Goal: Transaction & Acquisition: Purchase product/service

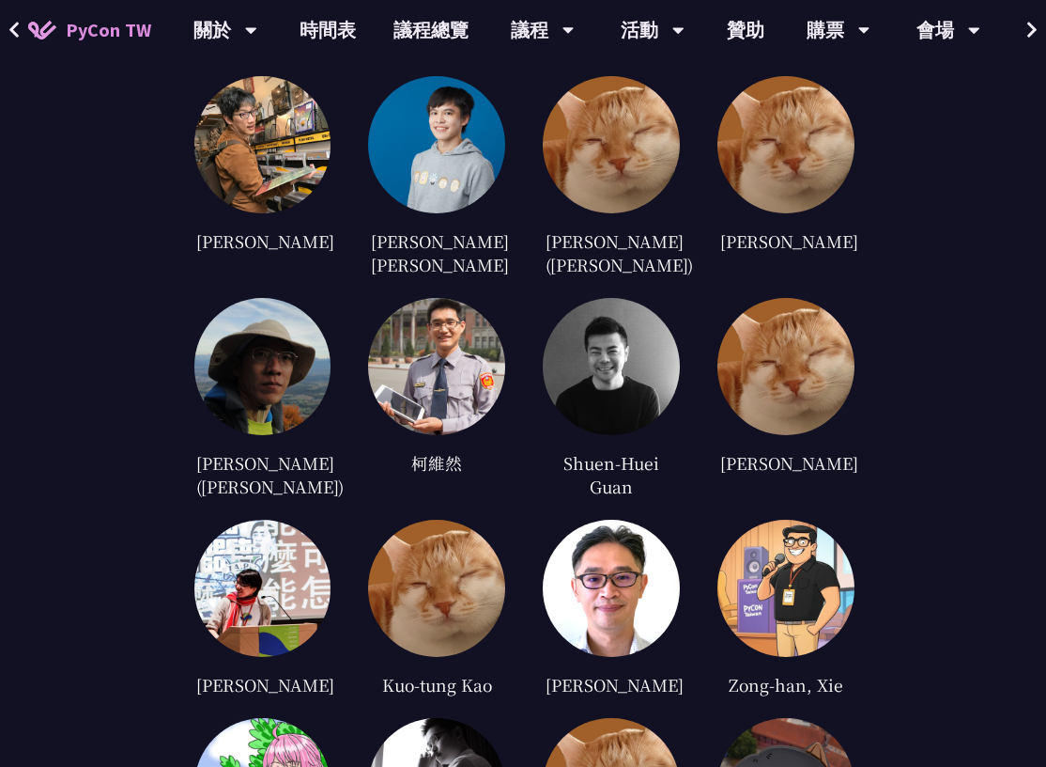
scroll to position [3616, 0]
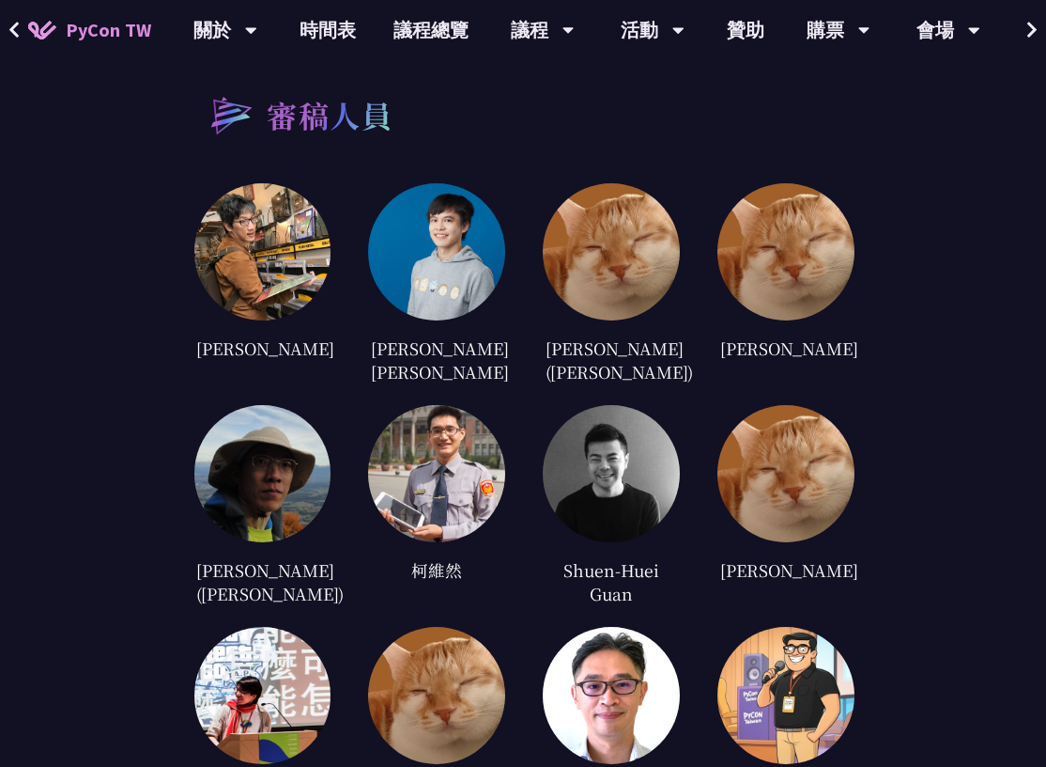
click at [280, 287] on img at bounding box center [262, 251] width 137 height 137
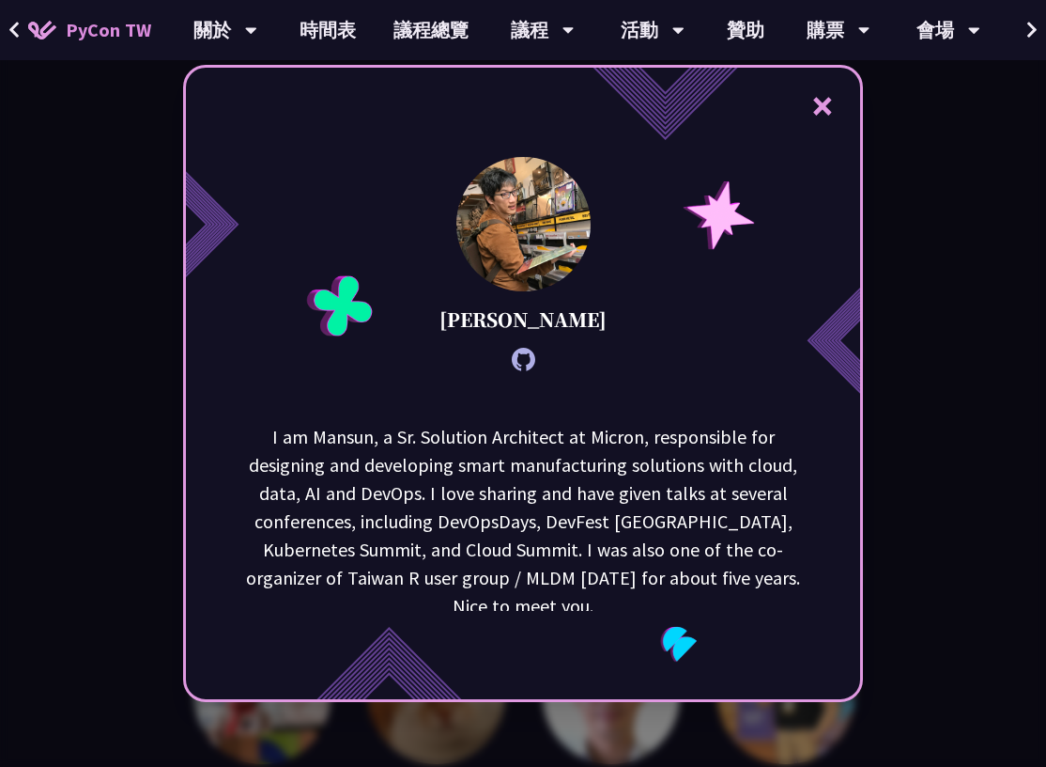
click at [875, 337] on div "× [PERSON_NAME] I am [GEOGRAPHIC_DATA], a Sr. Solution Architect at Micron, res…" at bounding box center [523, 383] width 1046 height 767
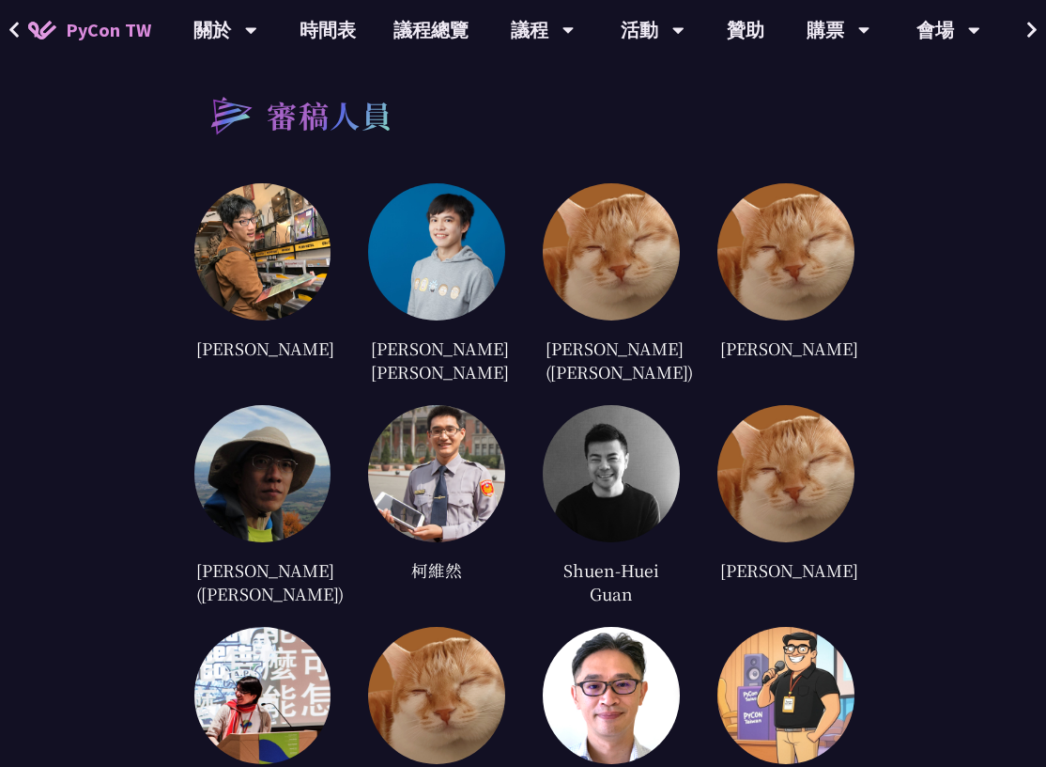
click at [416, 282] on img at bounding box center [436, 251] width 137 height 137
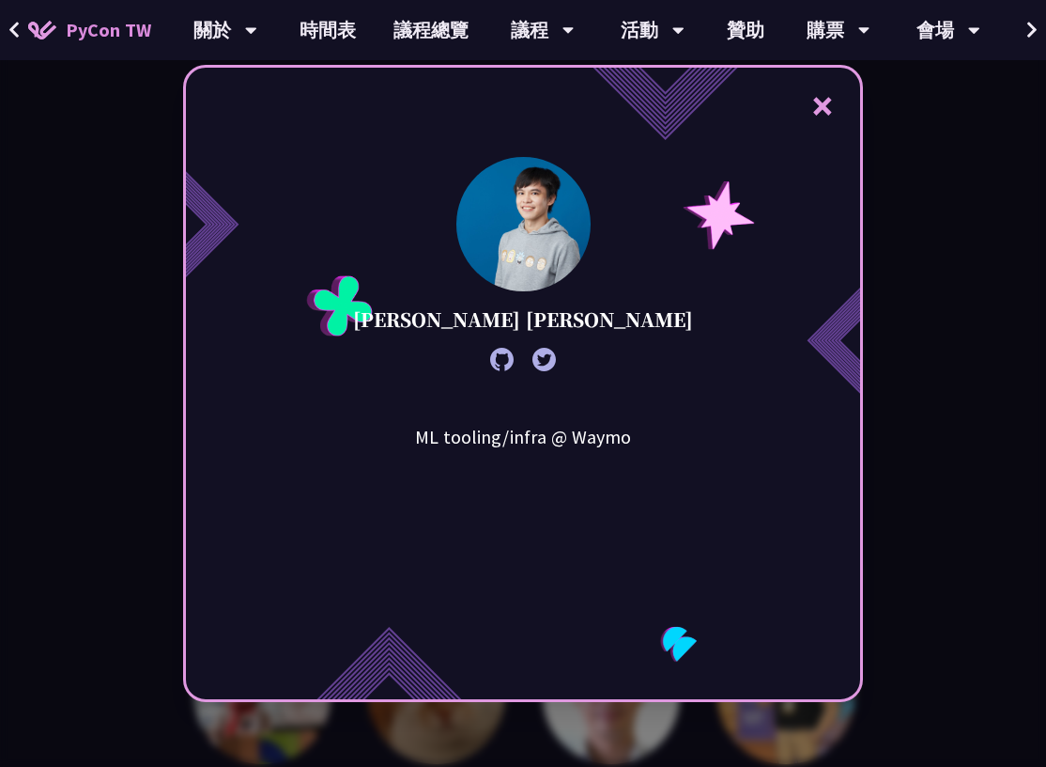
click at [932, 300] on div "× [PERSON_NAME] [PERSON_NAME] ML tooling/infra @ Waymo" at bounding box center [523, 383] width 1046 height 767
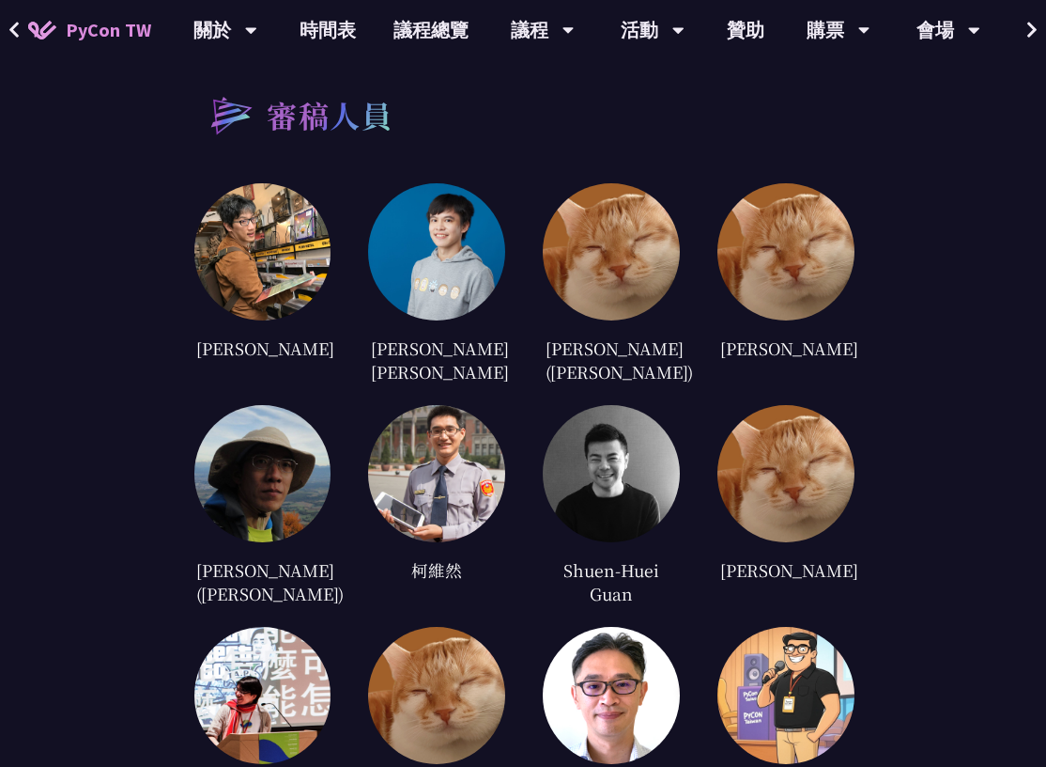
click at [589, 258] on img at bounding box center [611, 251] width 137 height 137
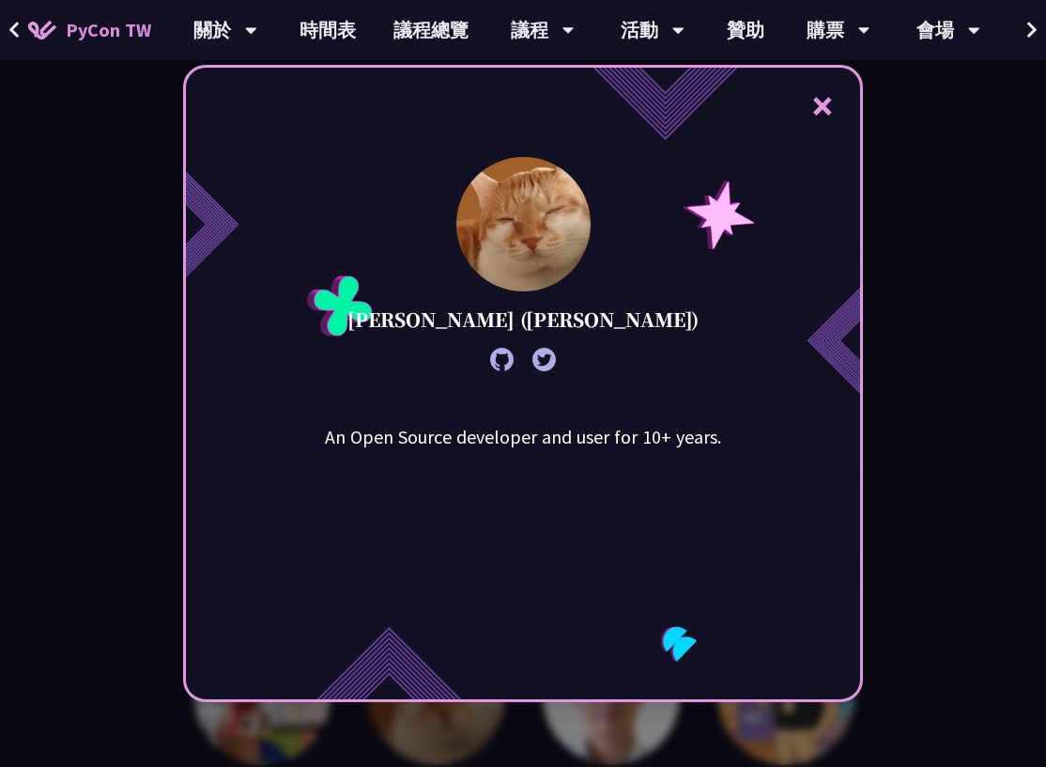
click at [887, 304] on div "× [PERSON_NAME] ([PERSON_NAME]) An Open Source developer and user for 10+ years." at bounding box center [523, 383] width 1046 height 767
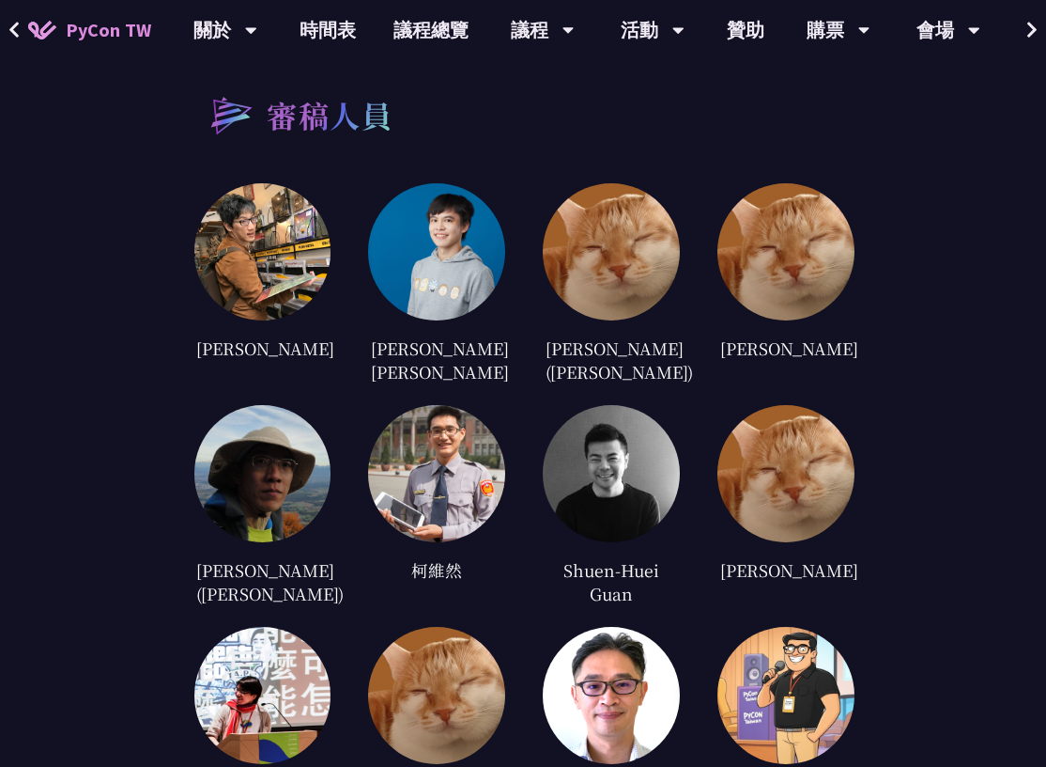
click at [814, 294] on img at bounding box center [786, 251] width 137 height 137
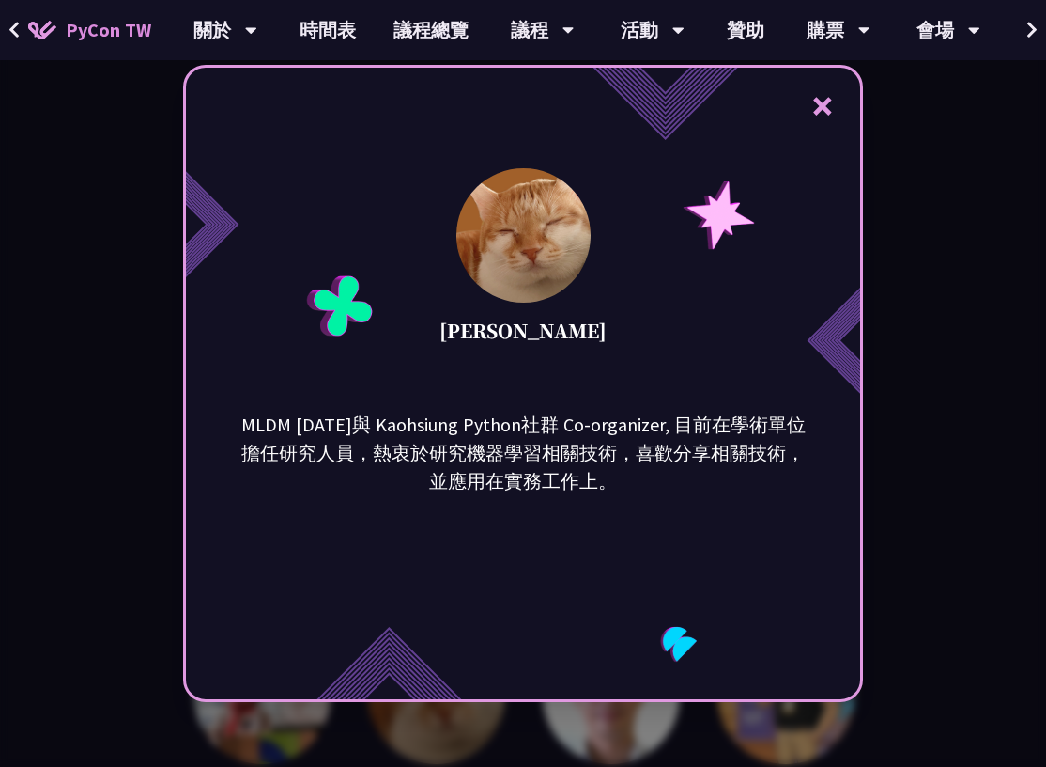
click at [906, 303] on div "× [PERSON_NAME] MLDM [DATE]與 Kaohsiung Python社群 Co-organizer, 目前在學術單位擔任研究人員，熱衷於…" at bounding box center [523, 383] width 1046 height 767
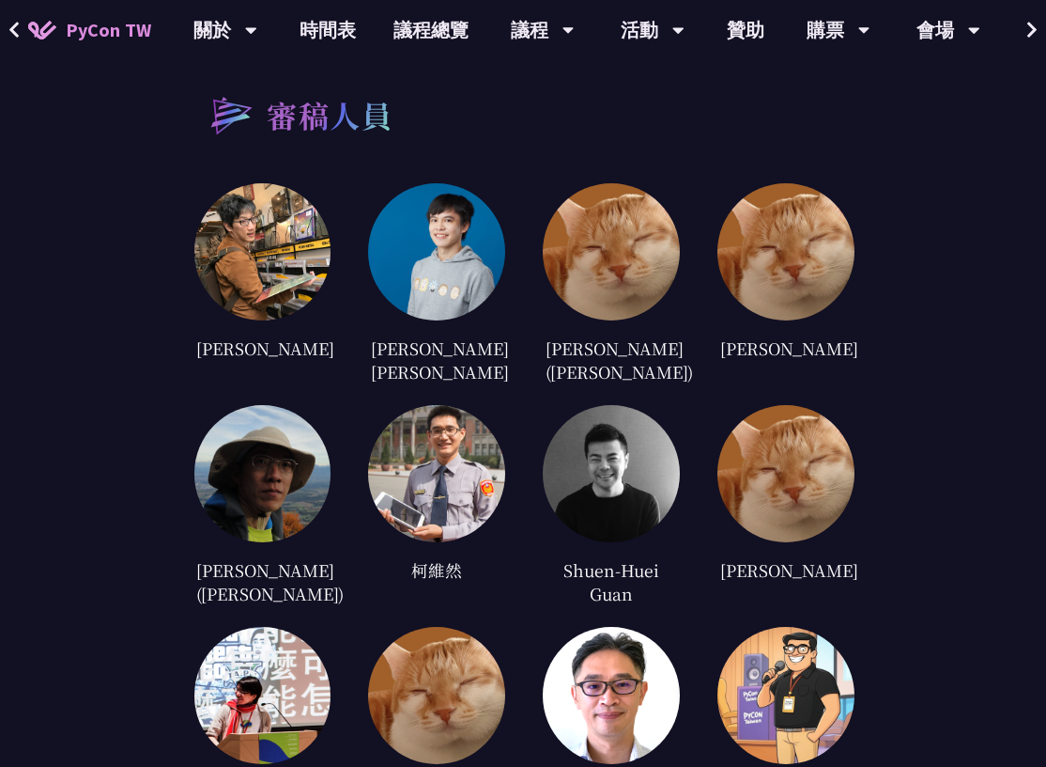
click at [239, 414] on img at bounding box center [262, 473] width 137 height 137
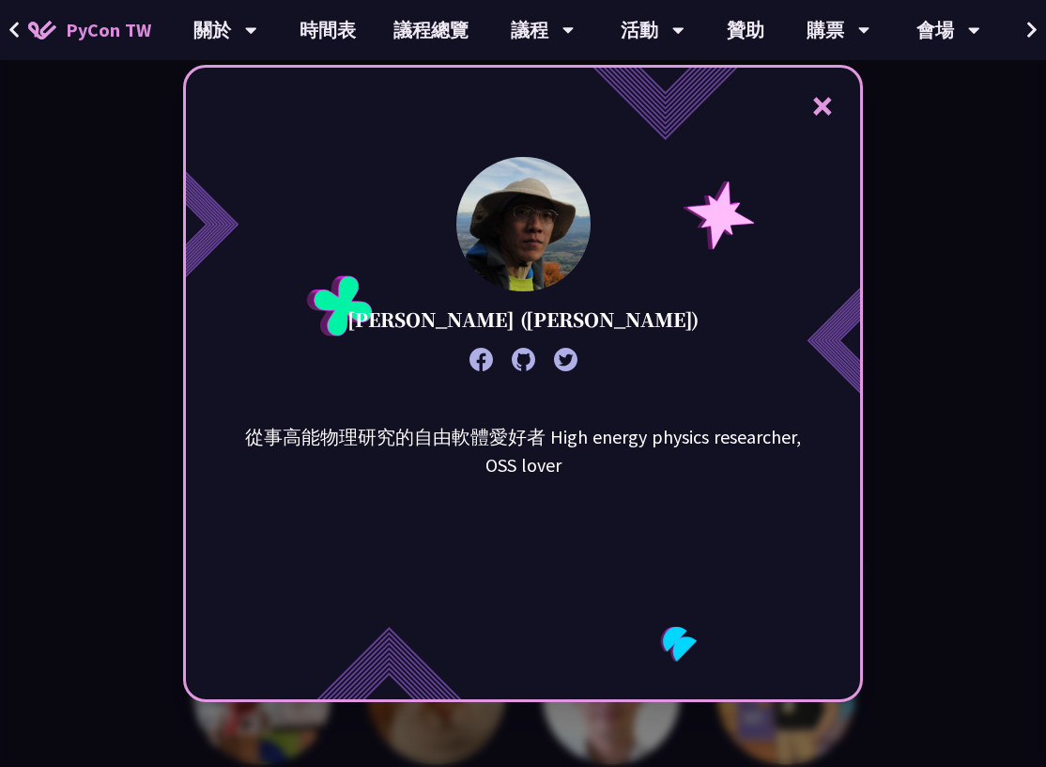
click at [888, 383] on div "× [PERSON_NAME] ([PERSON_NAME]) 從事高能物理研究的自由軟體愛好者 High energy physics researcher…" at bounding box center [523, 383] width 1046 height 767
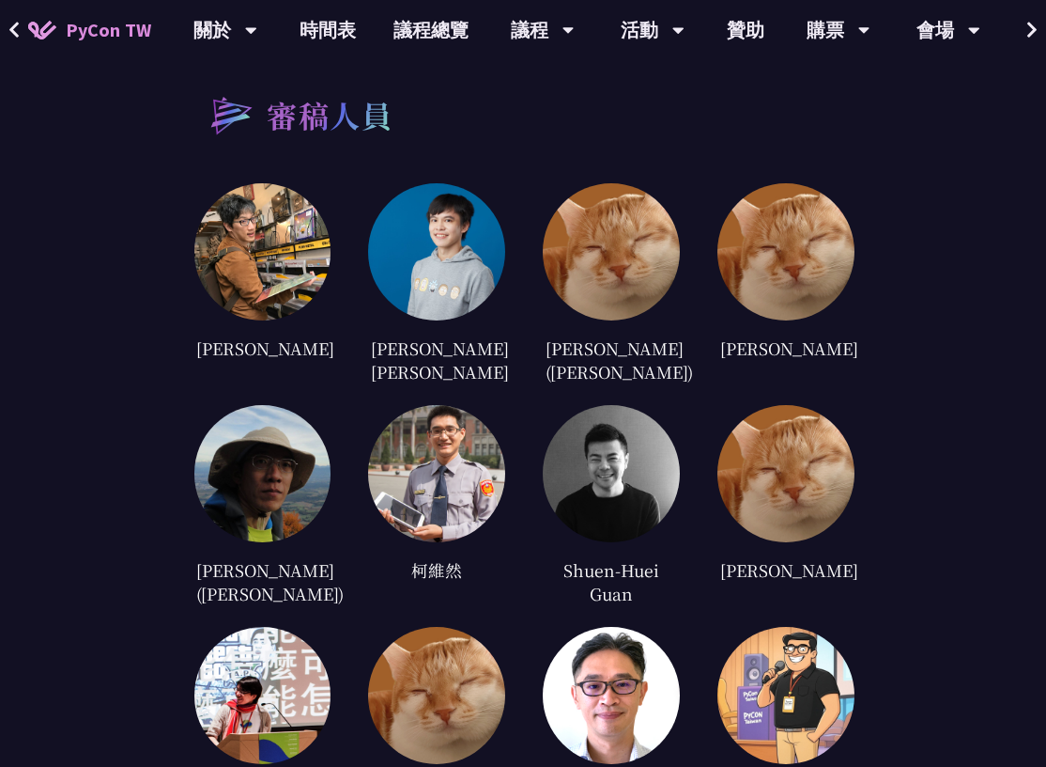
click at [369, 442] on div at bounding box center [436, 473] width 137 height 137
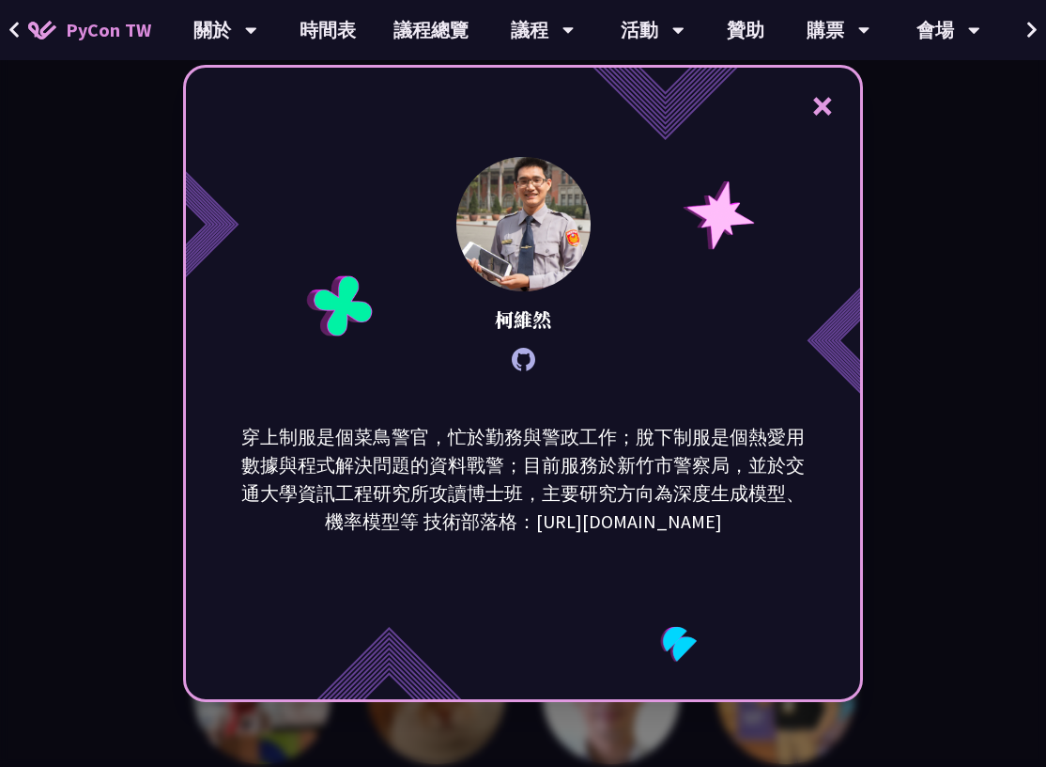
click at [947, 391] on div "× [PERSON_NAME] 穿上制服是個菜鳥警官，忙於勤務與警政工作；脫下制服是個熱愛用數據與程式解決問題的資料戰警；目前服務於新竹市警察局，並於交通大學…" at bounding box center [523, 383] width 1046 height 767
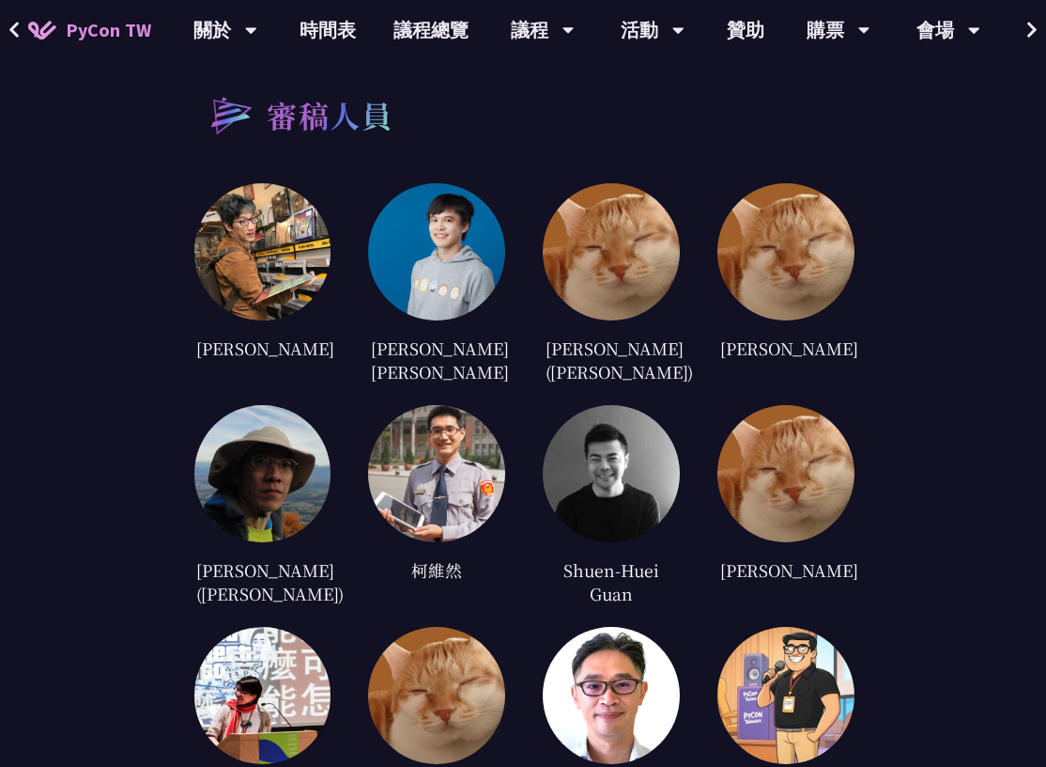
click at [671, 433] on div at bounding box center [611, 473] width 137 height 137
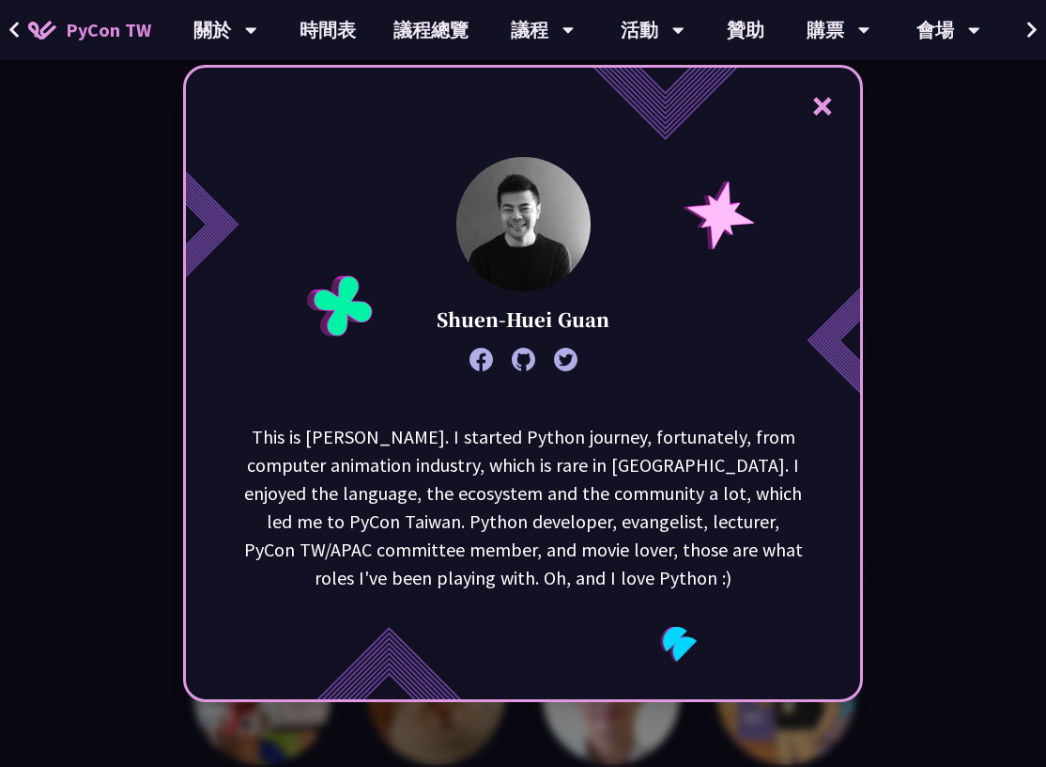
click at [907, 357] on div "× Shuen-Huei Guan This is [PERSON_NAME]. I started Python journey, fortunately,…" at bounding box center [523, 383] width 1046 height 767
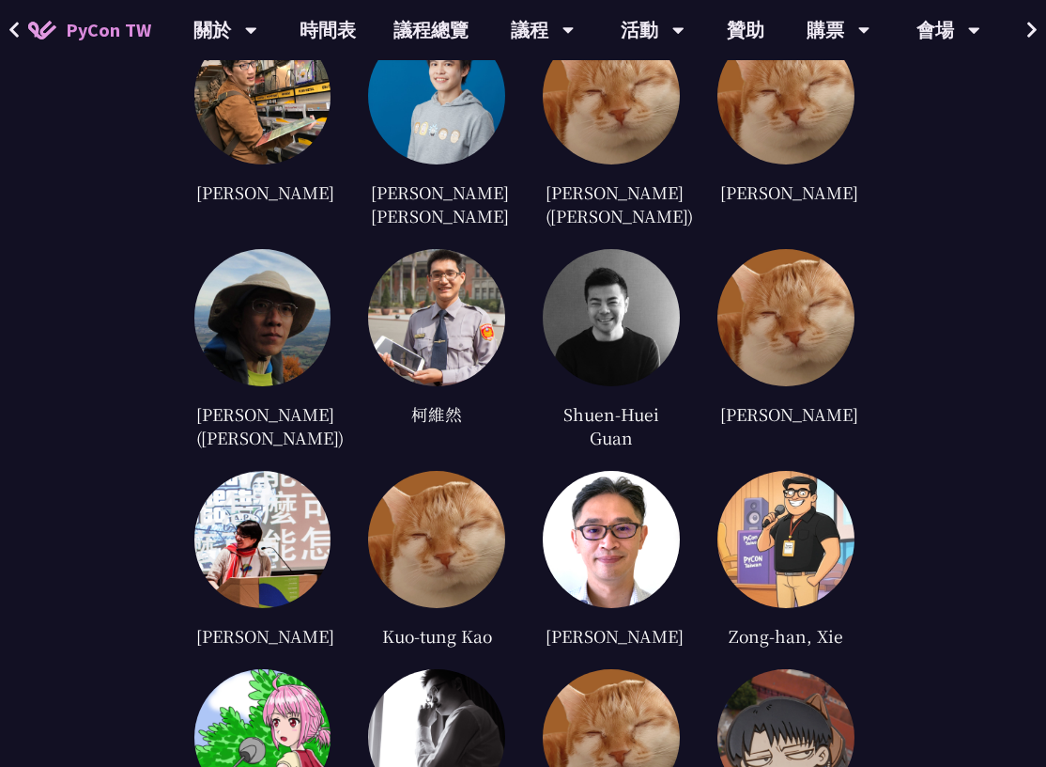
scroll to position [3874, 0]
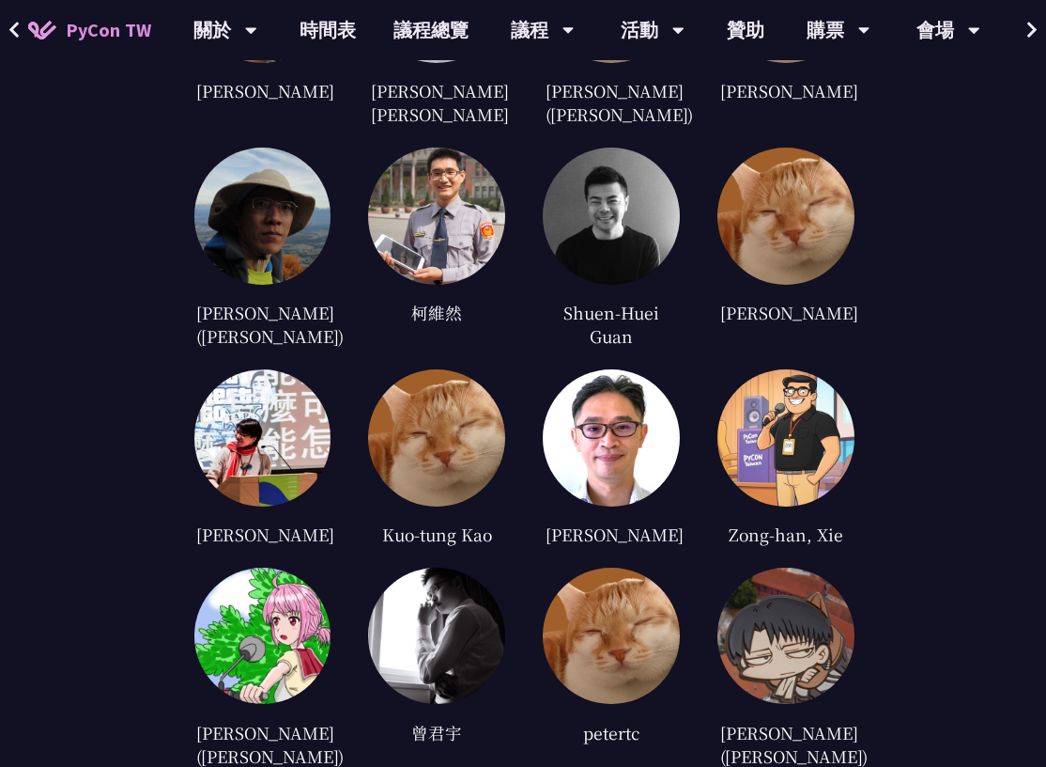
click at [826, 436] on img at bounding box center [786, 437] width 137 height 137
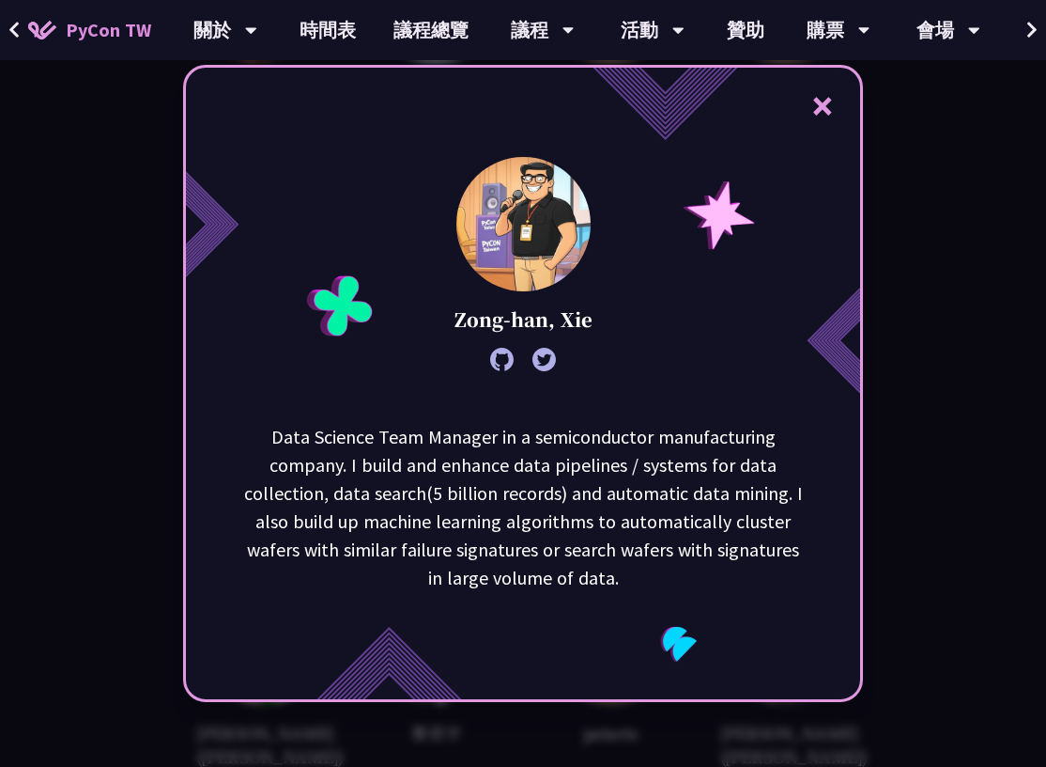
click at [937, 392] on div "× Zong-han, Xie Data Science Team Manager in a semiconductor manufacturing comp…" at bounding box center [523, 383] width 1046 height 767
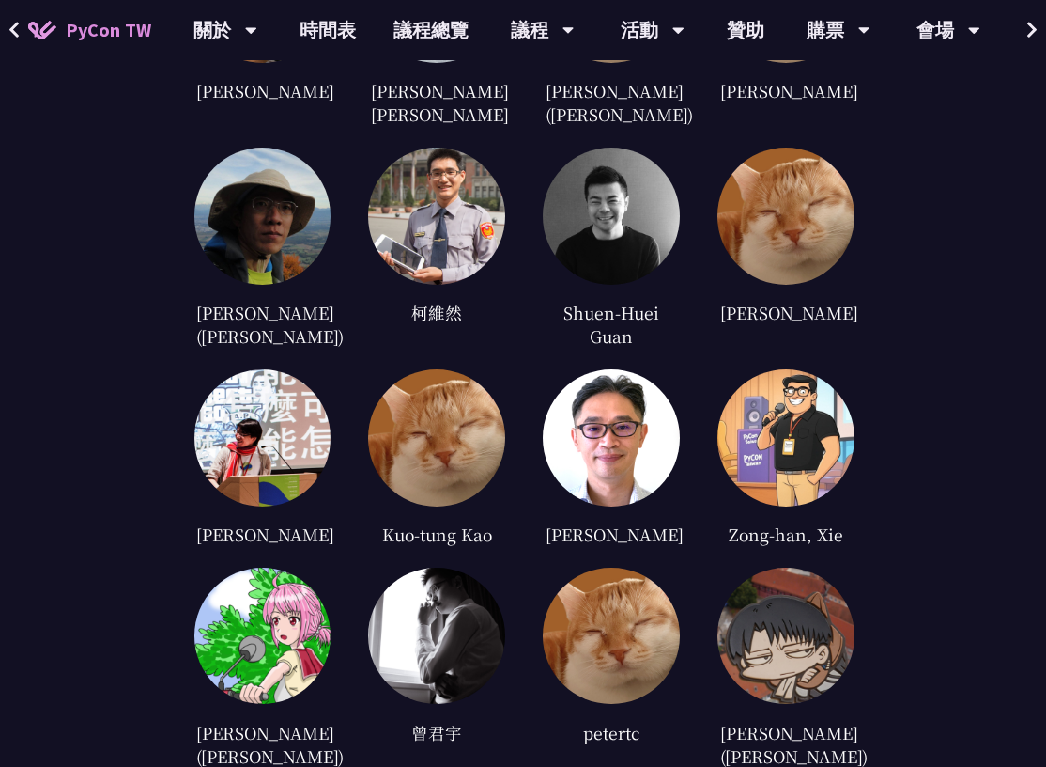
click at [659, 430] on img at bounding box center [611, 437] width 137 height 137
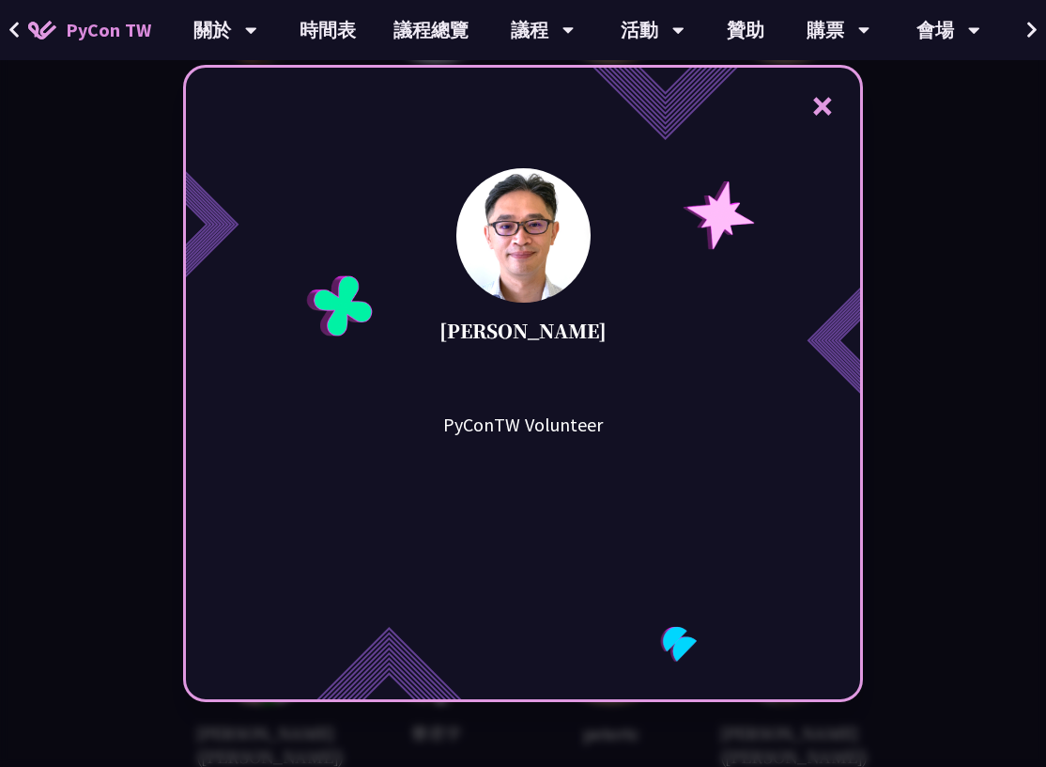
click at [908, 403] on div "× [PERSON_NAME] PyConTW Volunteer" at bounding box center [523, 383] width 1046 height 767
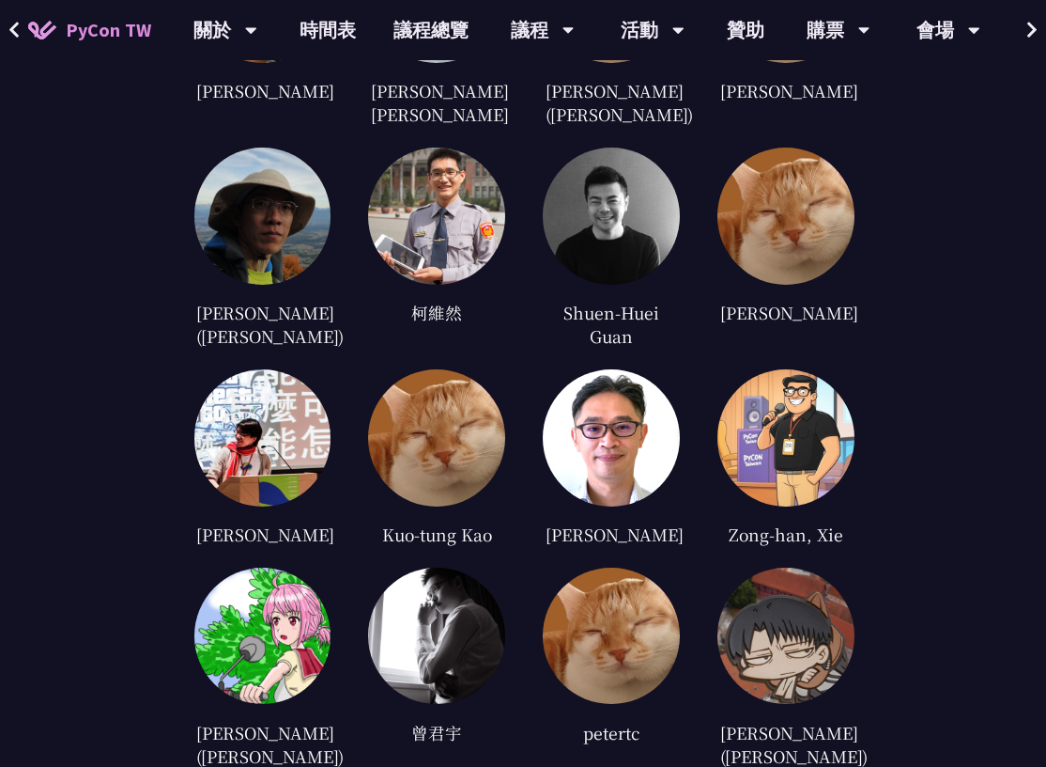
click at [441, 402] on img at bounding box center [436, 437] width 137 height 137
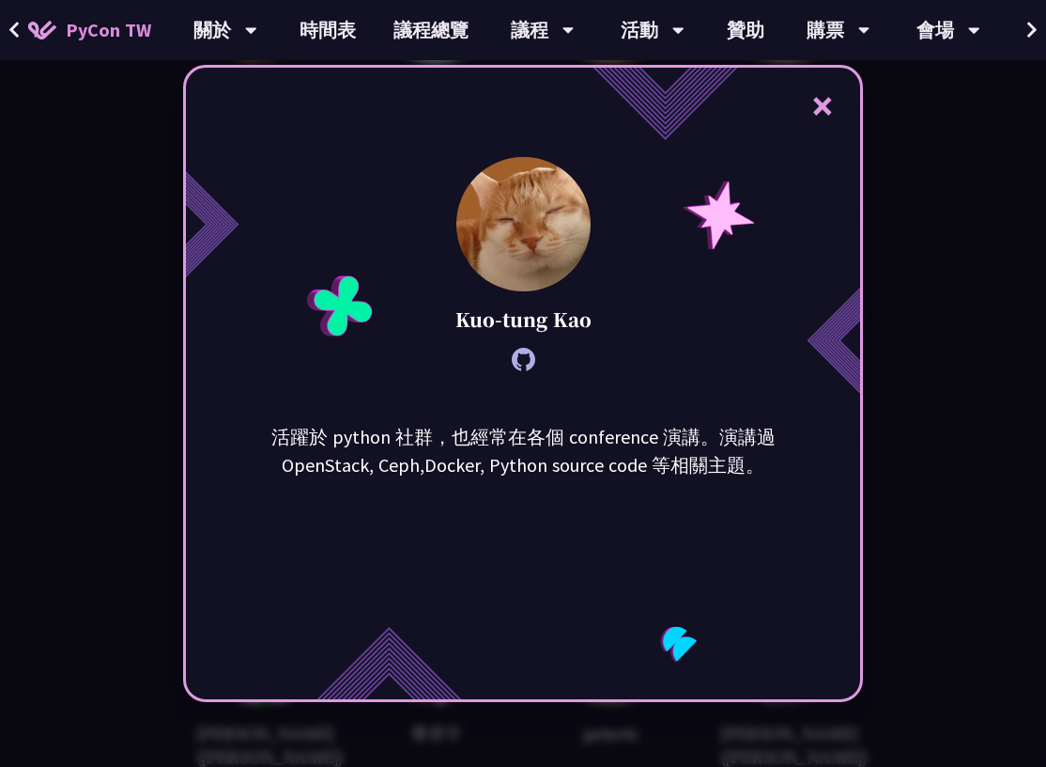
click at [903, 366] on div "× [PERSON_NAME] 活躍於 python 社群，也經常在各個 conference 演講。演講過 OpenStack, Ceph,Docker, …" at bounding box center [523, 383] width 1046 height 767
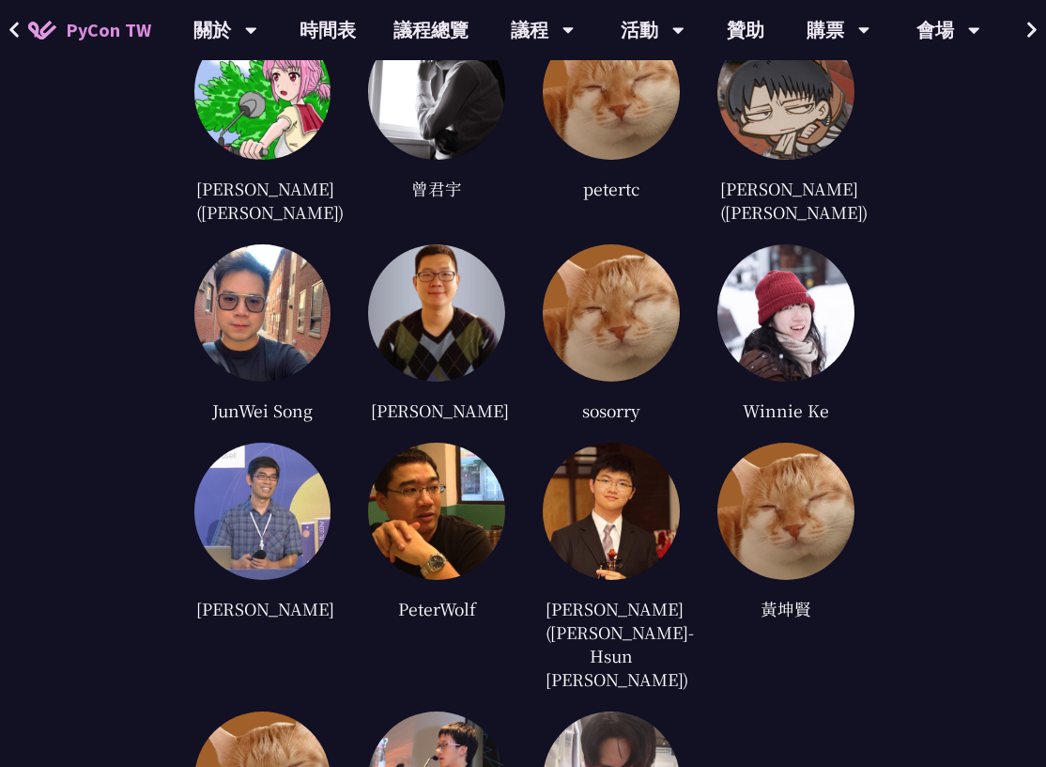
scroll to position [4421, 0]
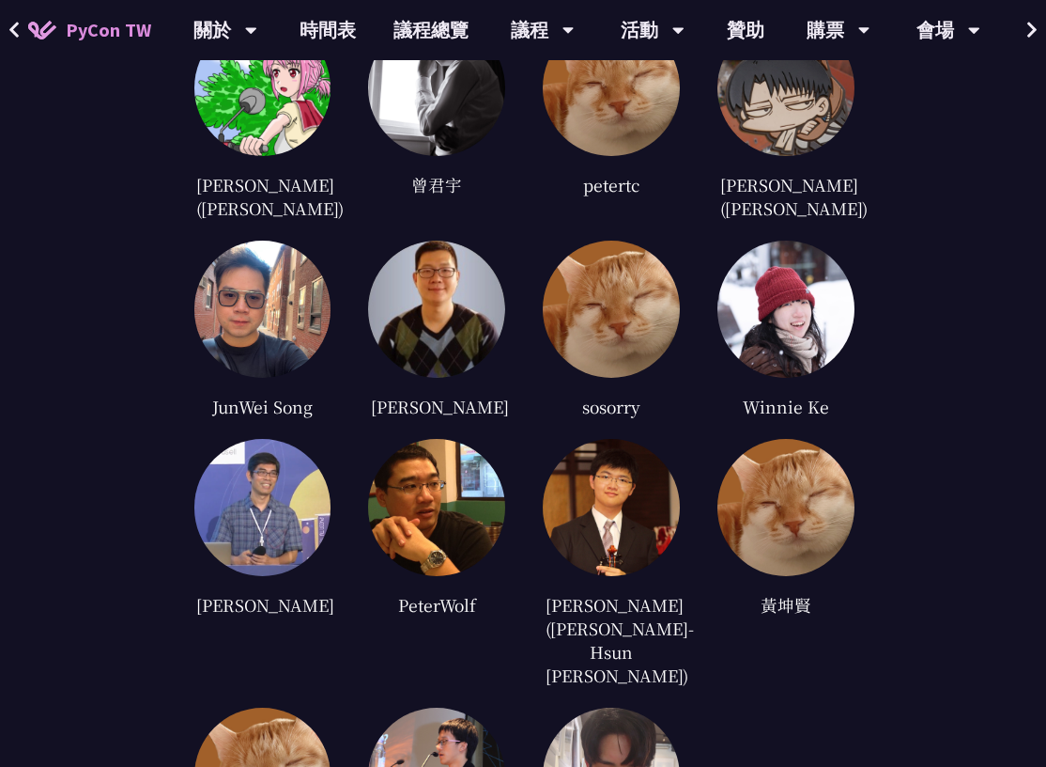
click at [478, 548] on img at bounding box center [436, 507] width 137 height 137
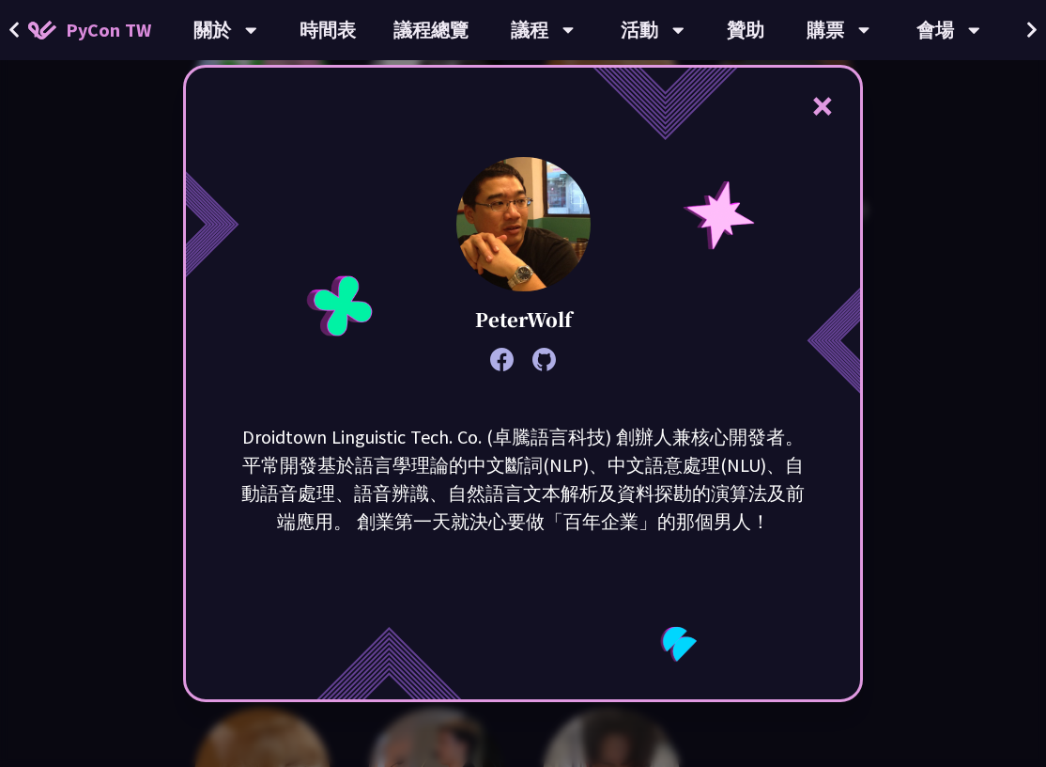
click at [952, 390] on div "× PeterWolf Droidtown Linguistic Tech. Co. (卓騰語言科技) 創辦人兼核心開發者。 平常開發基於語言學理論的中文斷詞…" at bounding box center [523, 383] width 1046 height 767
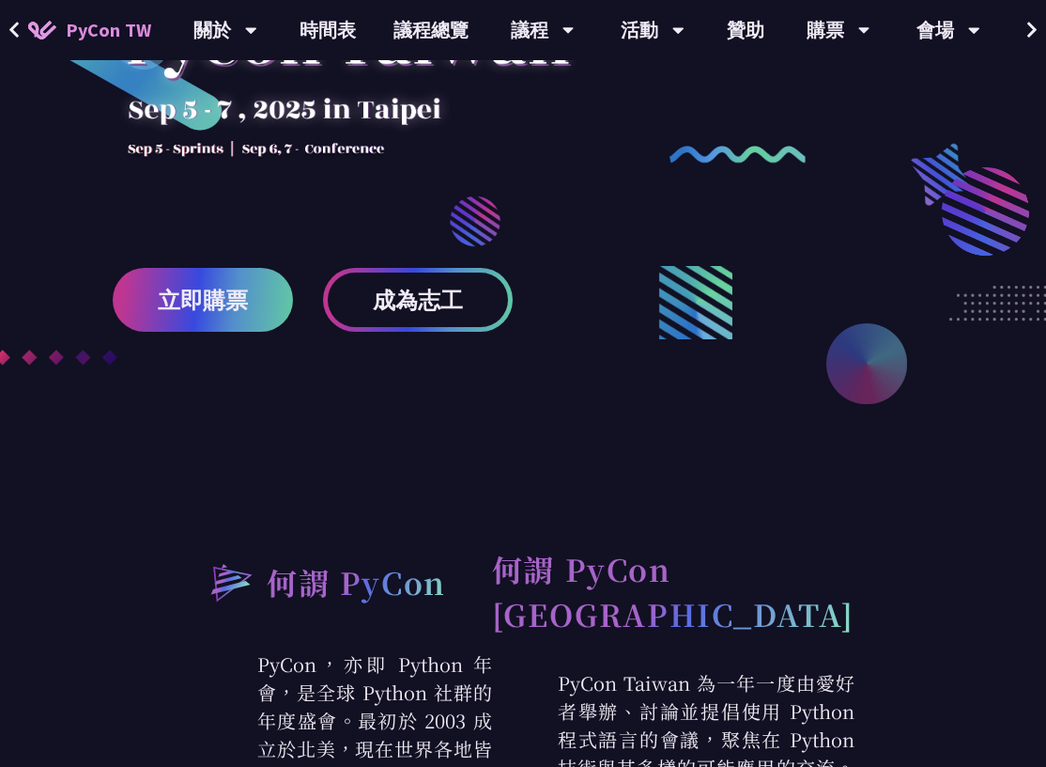
scroll to position [0, 0]
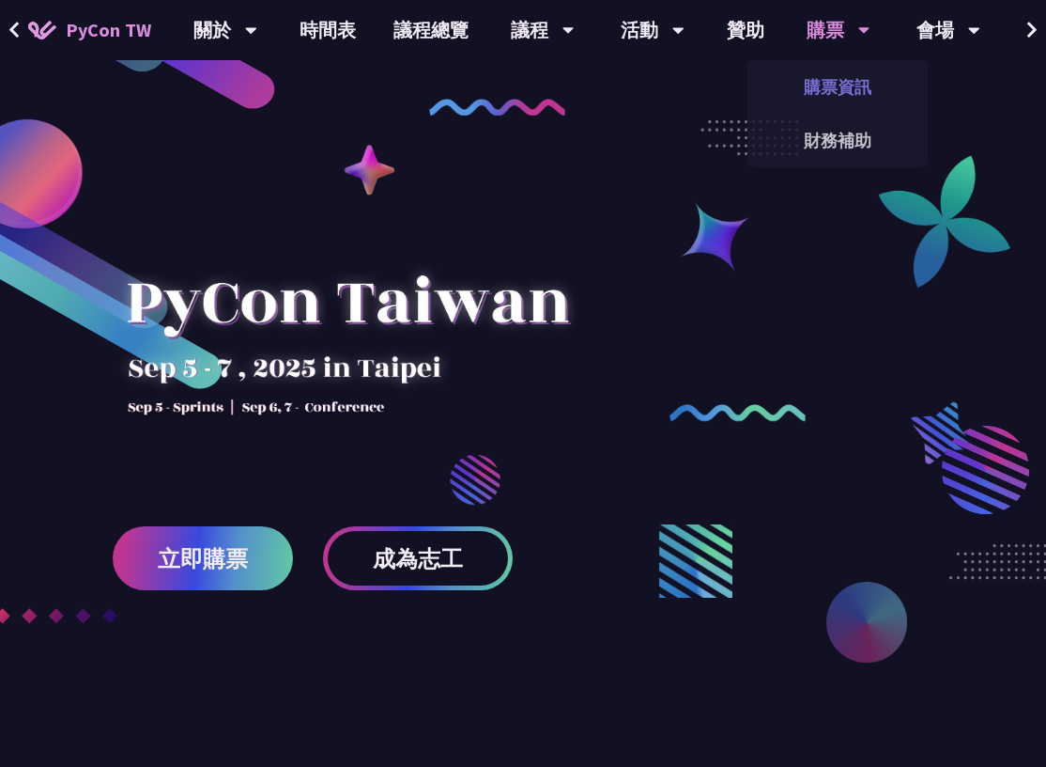
click at [817, 77] on link "購票資訊" at bounding box center [838, 87] width 180 height 44
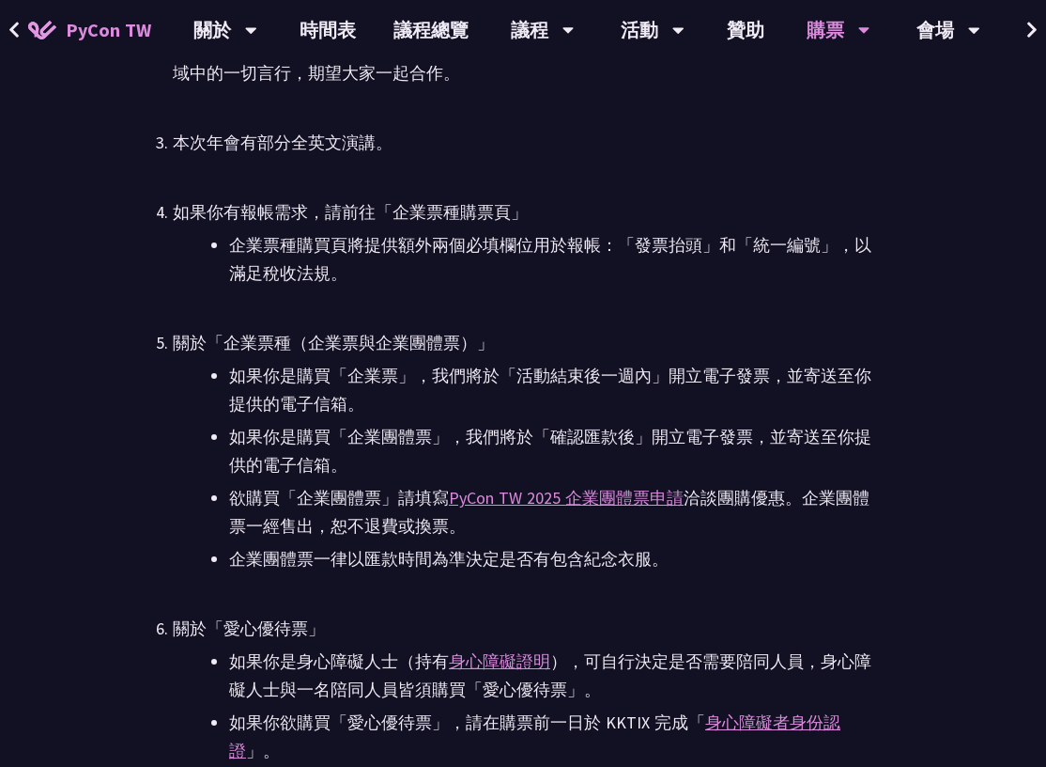
scroll to position [4560, 0]
